Goal: Transaction & Acquisition: Subscribe to service/newsletter

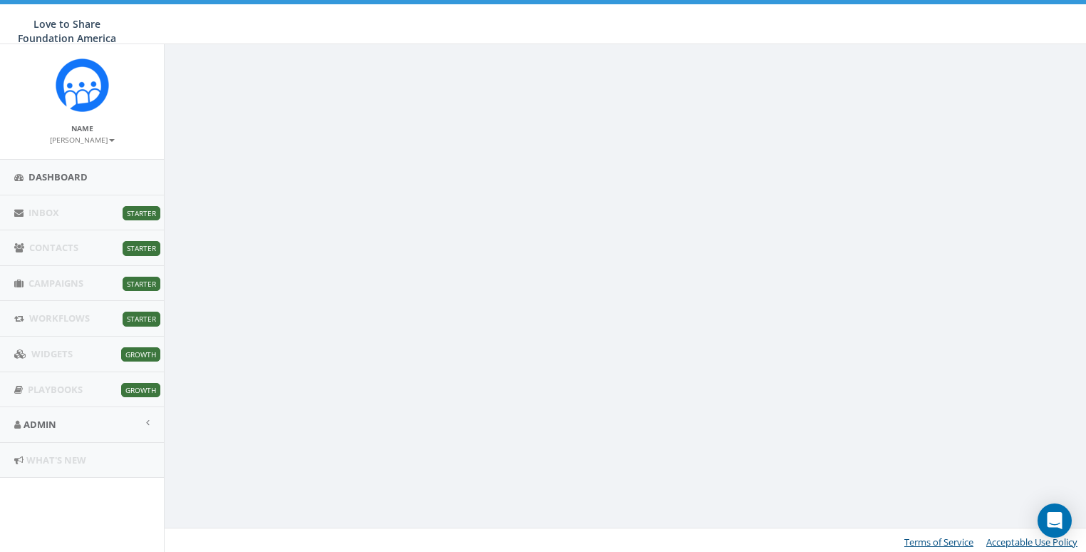
scroll to position [95, 0]
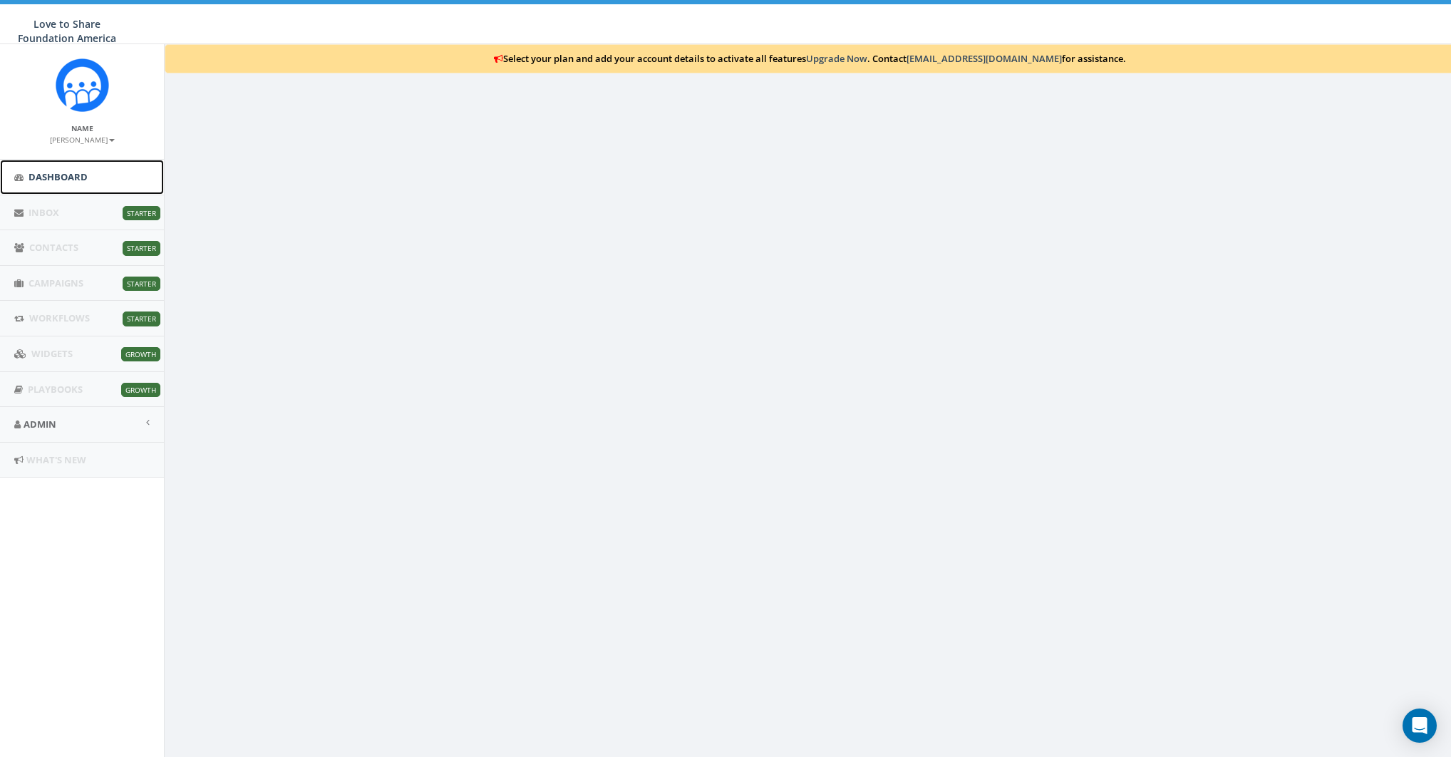
click at [52, 177] on span "Dashboard" at bounding box center [58, 176] width 59 height 13
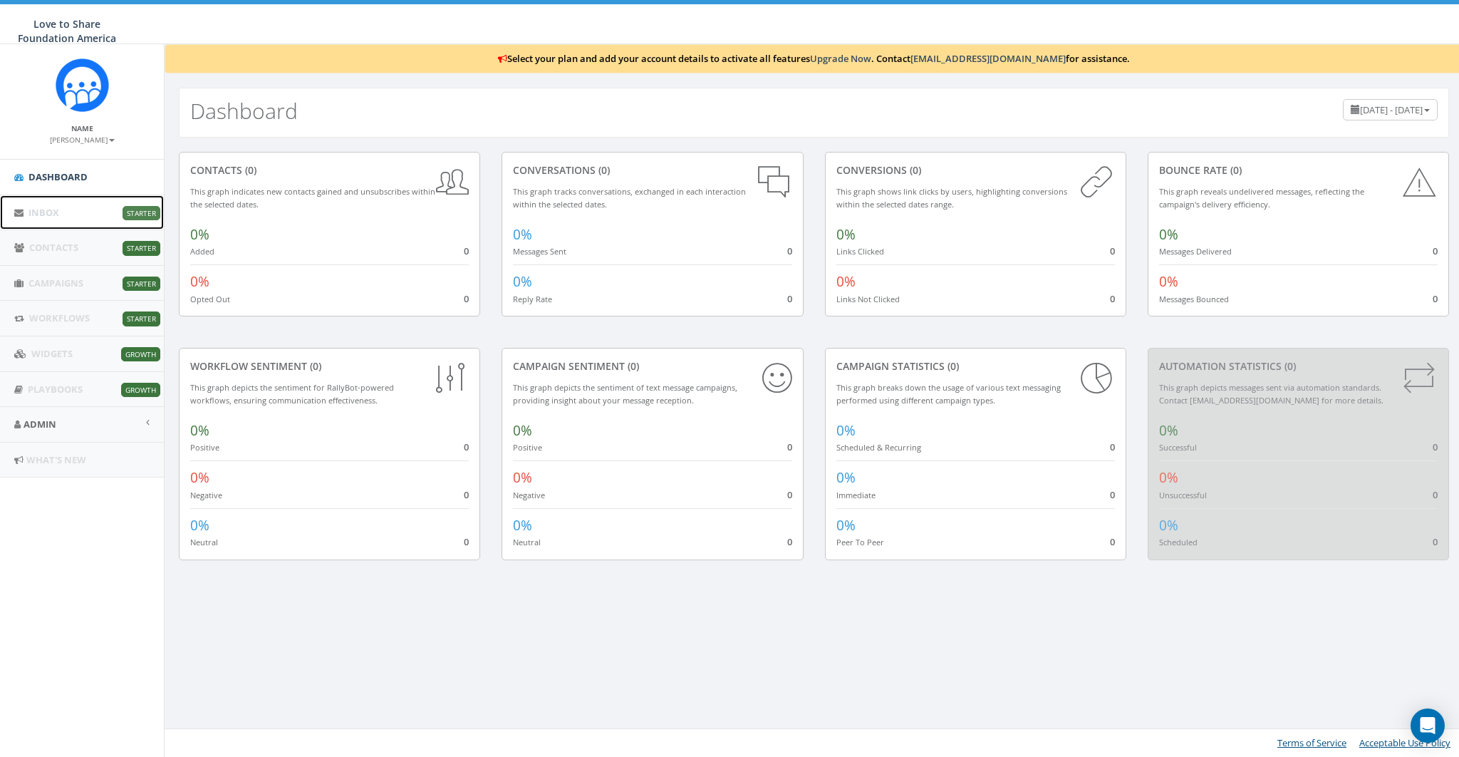
click at [136, 212] on span "Starter" at bounding box center [142, 213] width 38 height 14
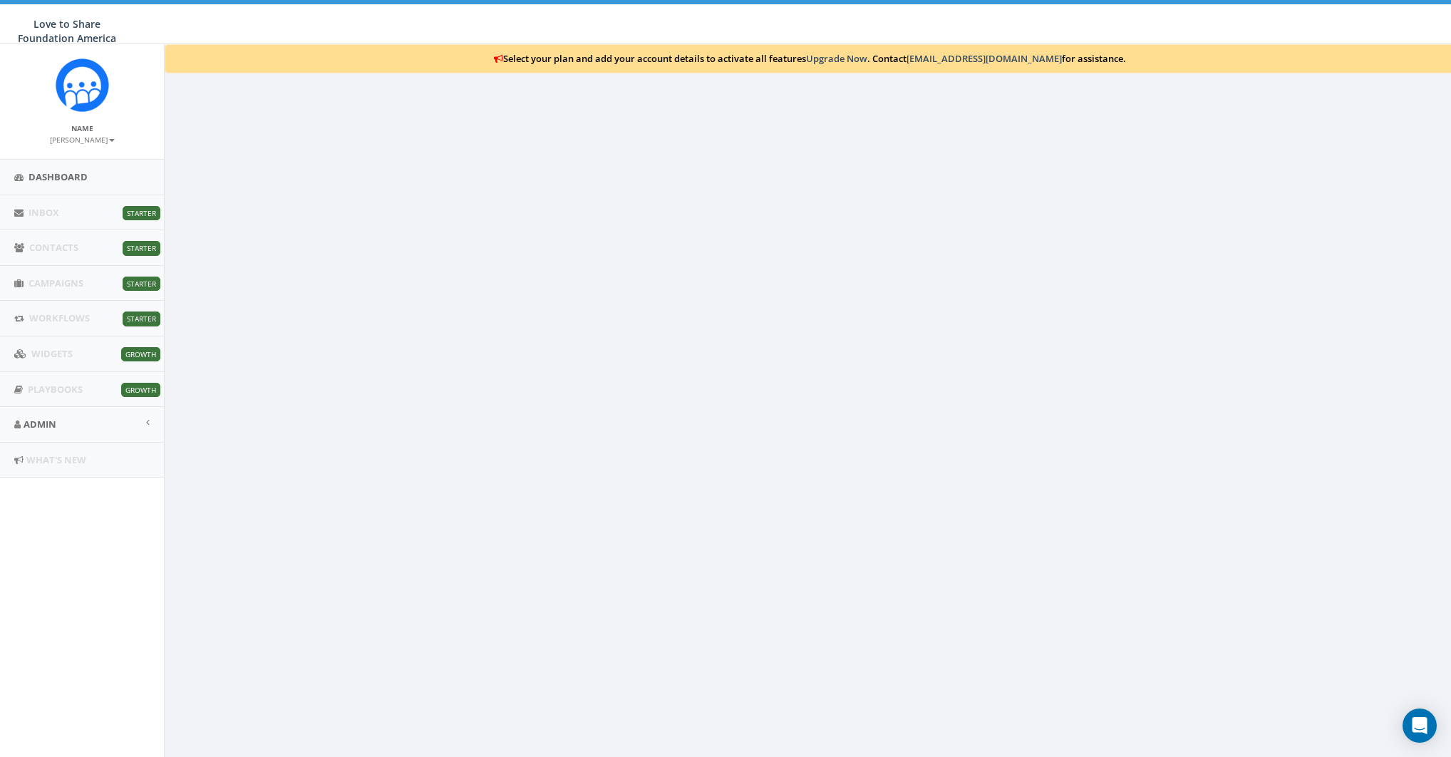
click at [424, 110] on div "Select your plan and add your account details to activate all features Upgrade …" at bounding box center [809, 422] width 1291 height 757
click at [90, 143] on small "[PERSON_NAME]" at bounding box center [82, 140] width 65 height 10
click at [80, 176] on link "Sign Out" at bounding box center [71, 179] width 113 height 18
click at [87, 145] on link "[PERSON_NAME]" at bounding box center [82, 139] width 65 height 13
click at [79, 184] on link "Sign Out" at bounding box center [71, 179] width 113 height 18
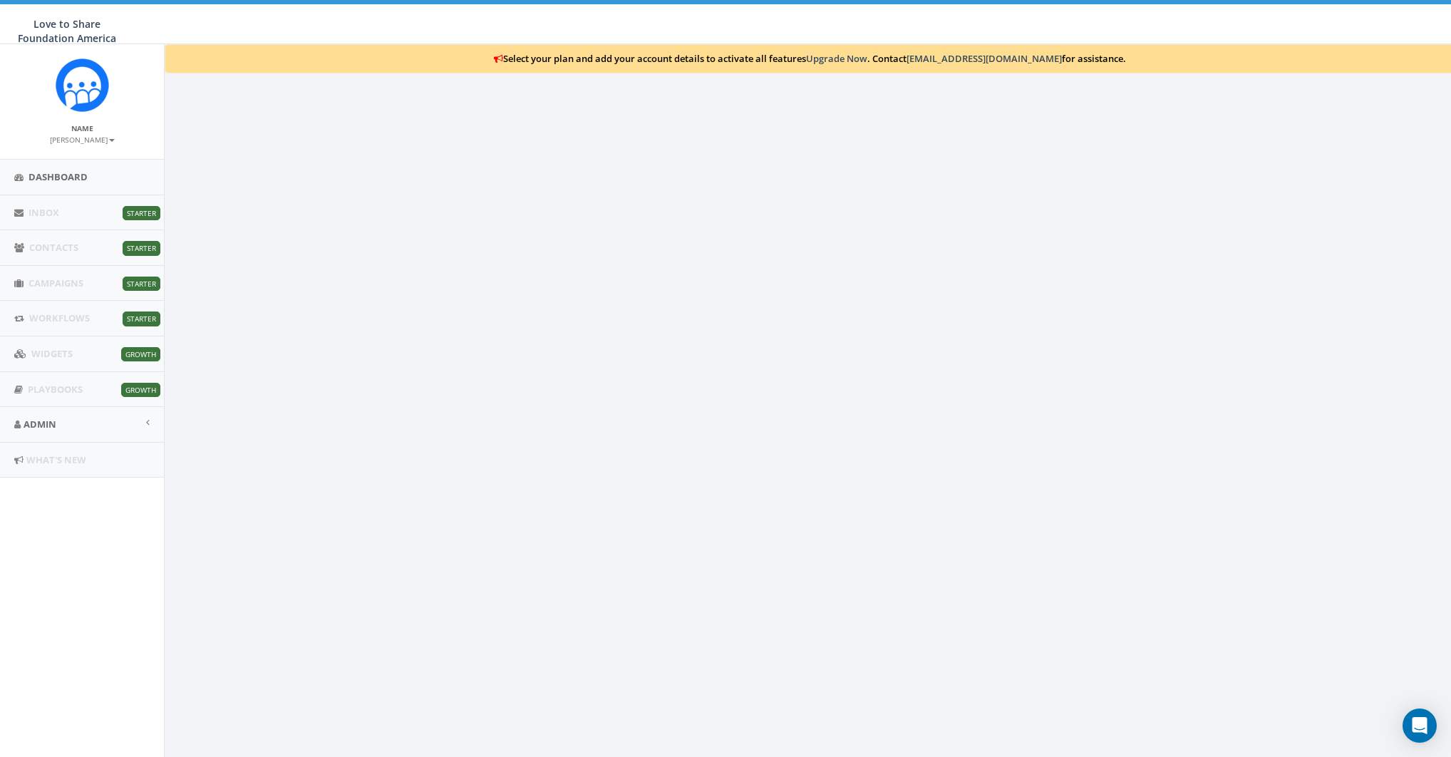
click at [84, 135] on small "[PERSON_NAME]" at bounding box center [82, 140] width 65 height 10
click at [92, 174] on link "Sign Out" at bounding box center [71, 179] width 113 height 18
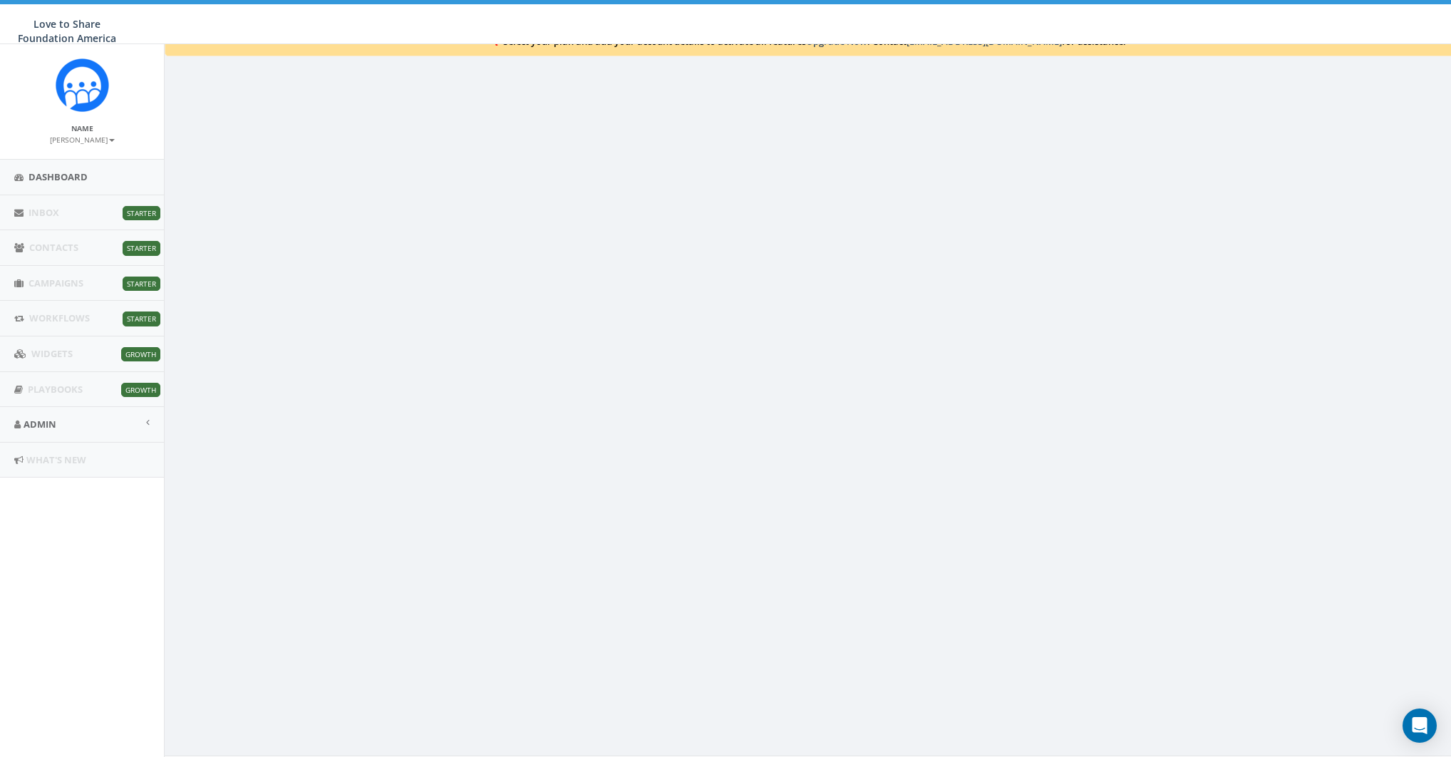
drag, startPoint x: 88, startPoint y: 138, endPoint x: 90, endPoint y: 148, distance: 10.9
click at [88, 138] on small "[PERSON_NAME]" at bounding box center [82, 140] width 65 height 10
click at [83, 185] on link "Sign Out" at bounding box center [71, 179] width 113 height 18
